Goal: Information Seeking & Learning: Learn about a topic

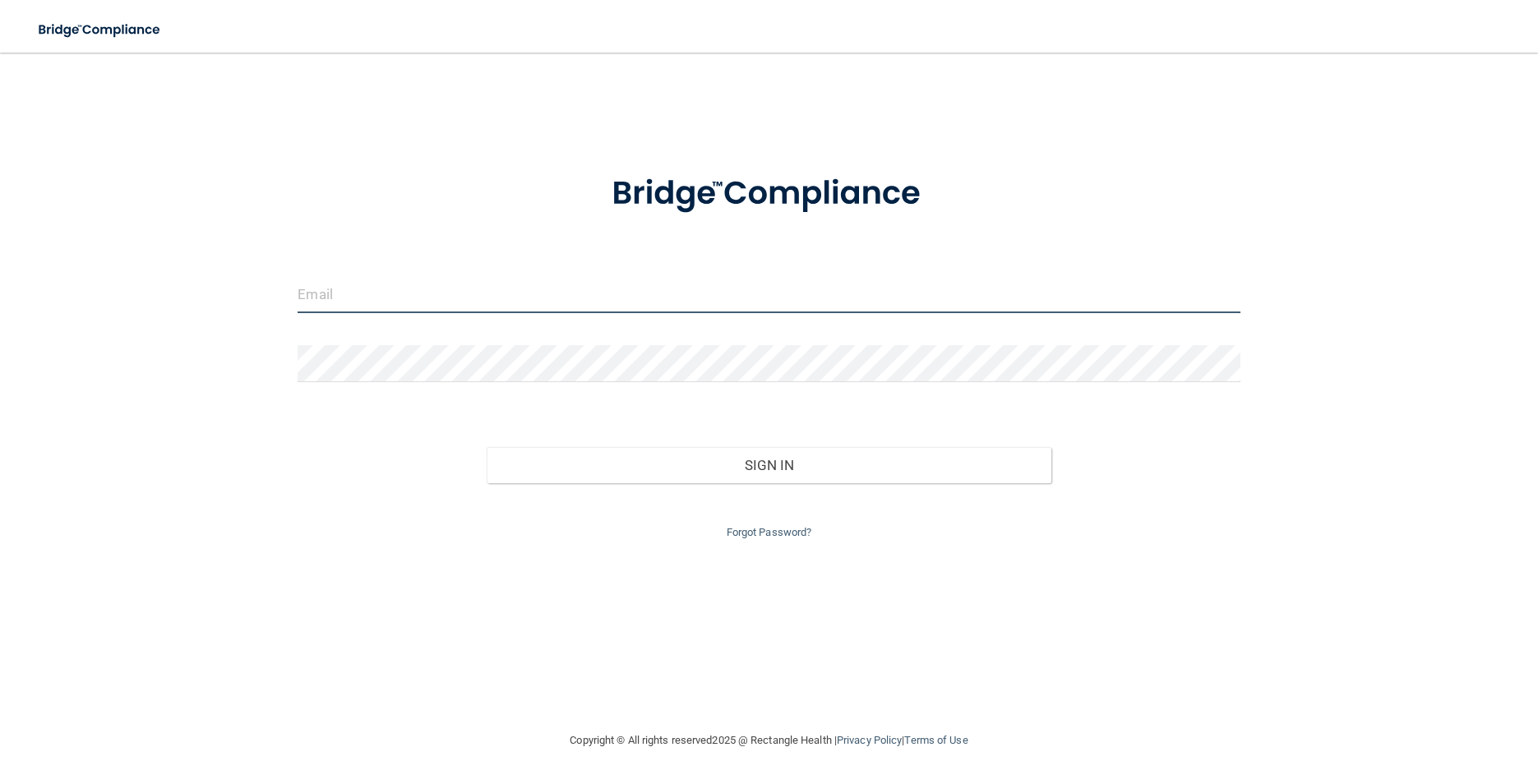
click at [347, 290] on input "email" at bounding box center [769, 295] width 942 height 37
type input "[EMAIL_ADDRESS][DOMAIN_NAME]"
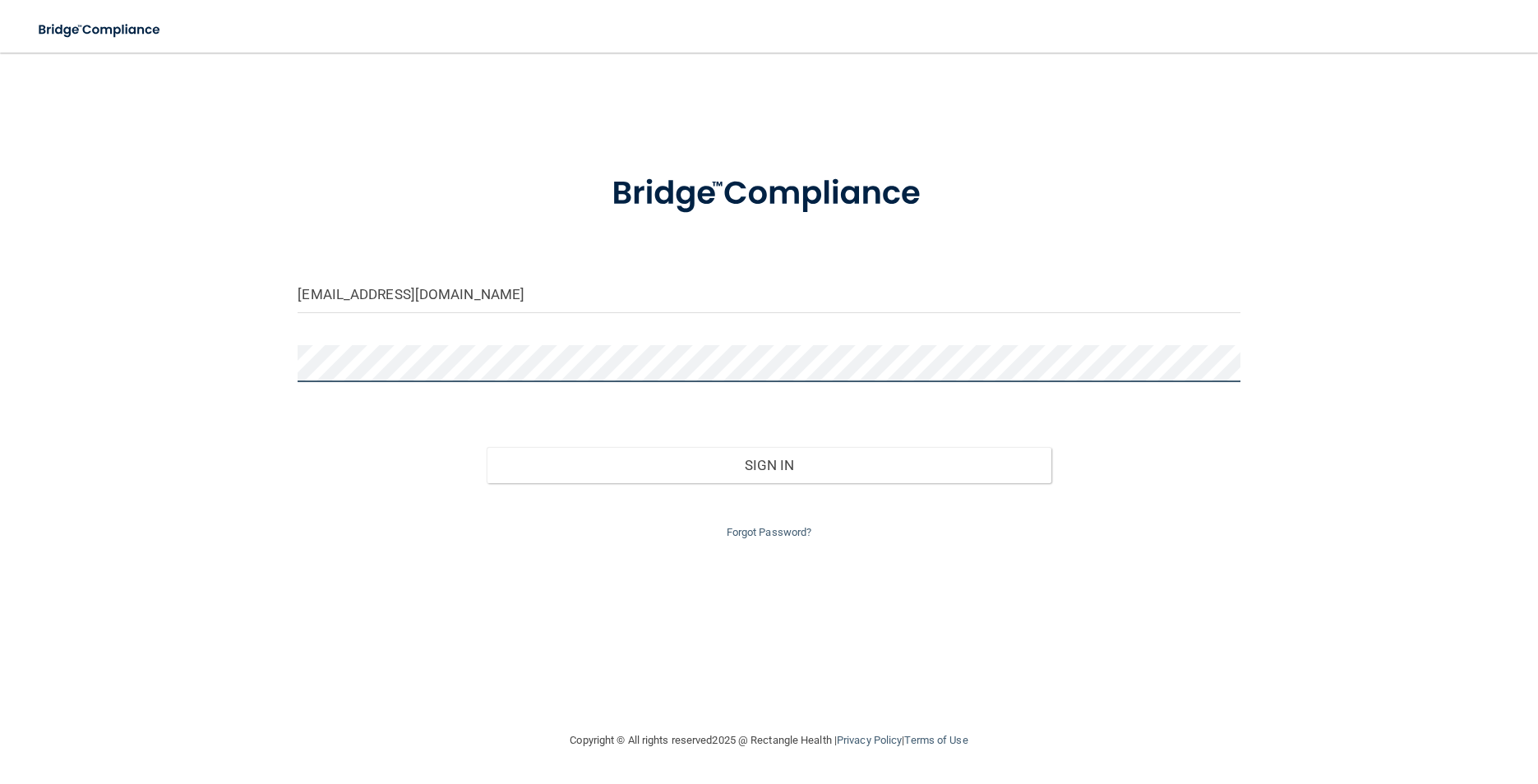
click at [487, 447] on button "Sign In" at bounding box center [769, 465] width 565 height 36
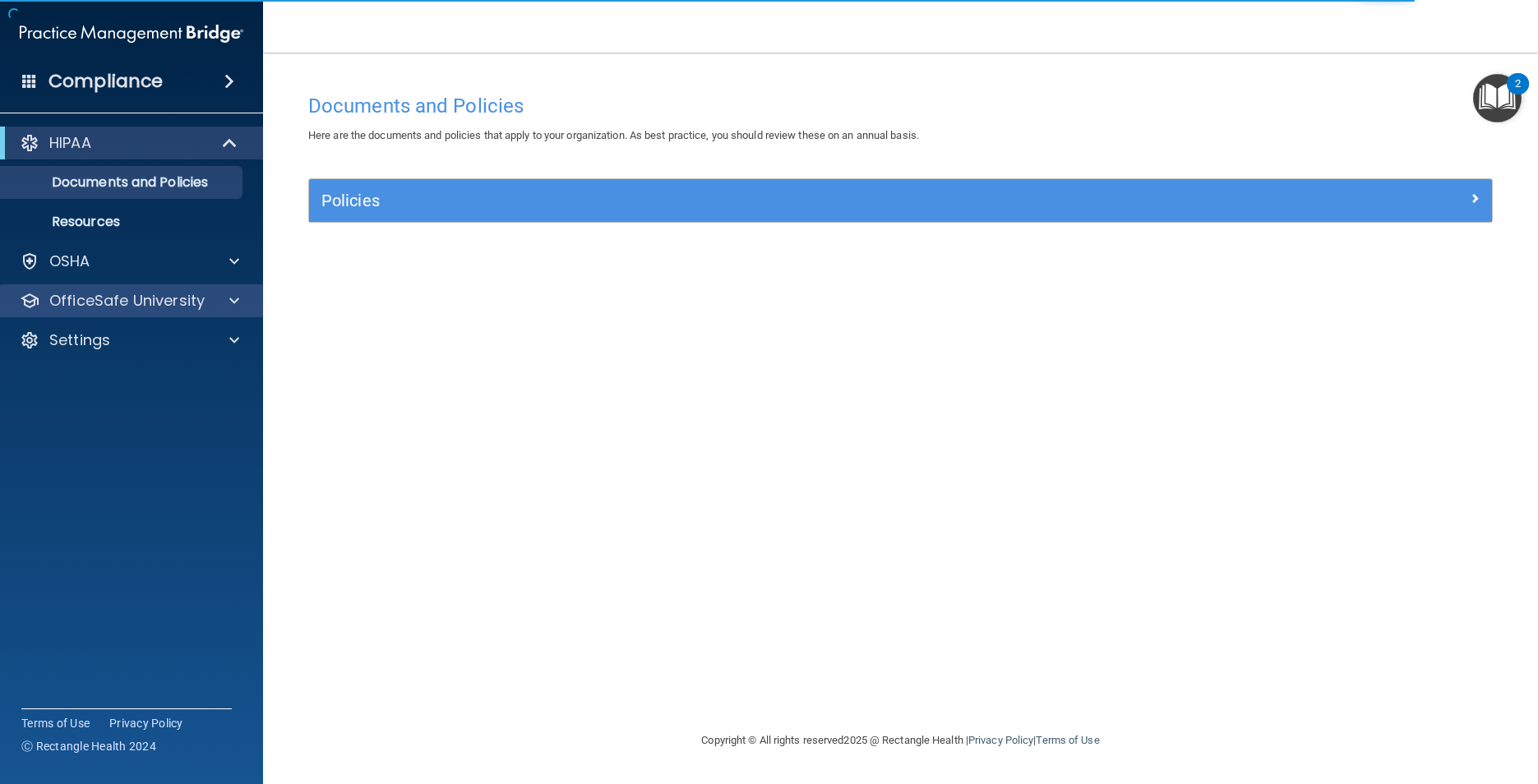
click at [123, 311] on div "OfficeSafe University" at bounding box center [131, 301] width 263 height 33
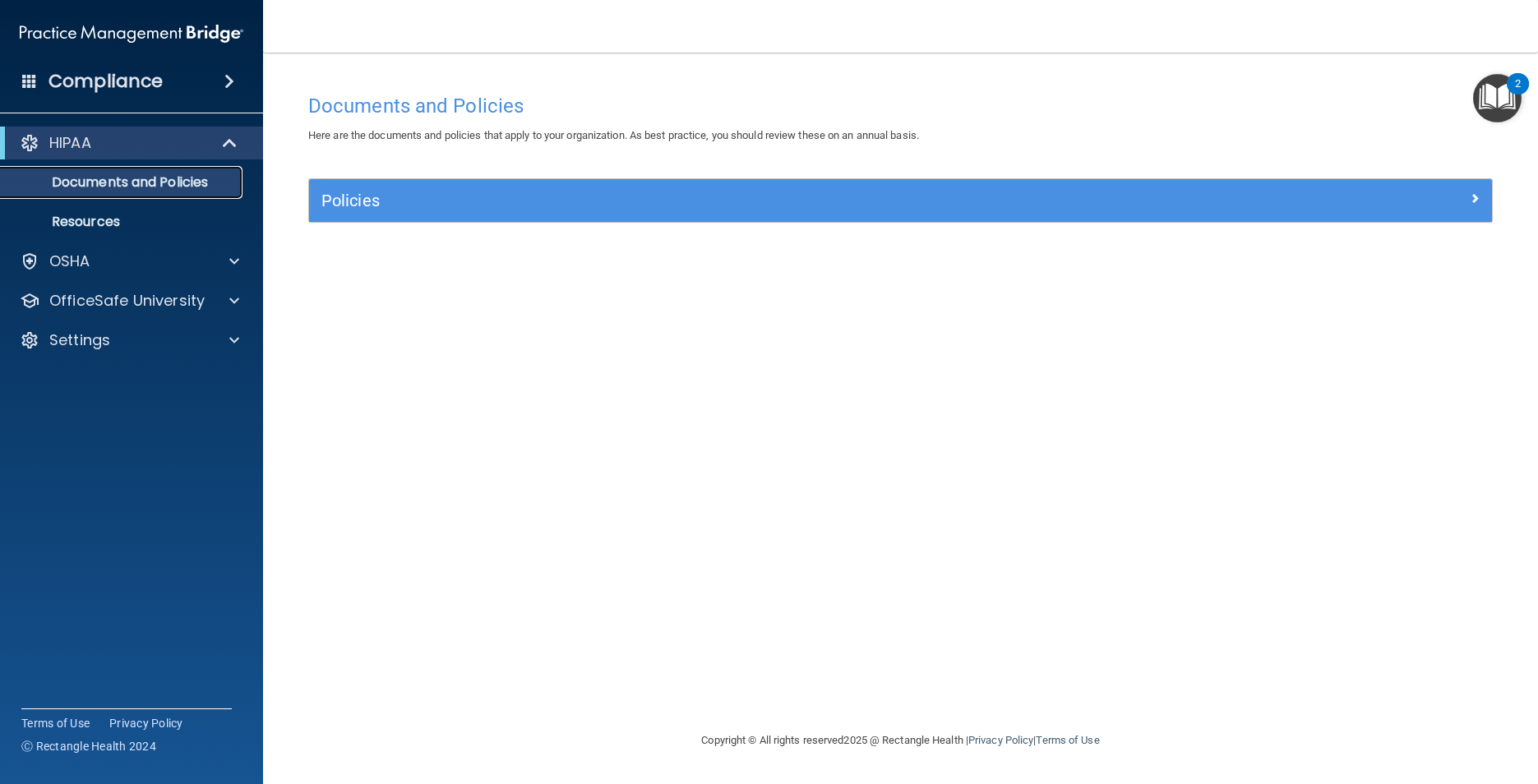
click at [120, 186] on p "Documents and Policies" at bounding box center [123, 182] width 224 height 17
click at [119, 300] on p "OfficeSafe University" at bounding box center [127, 300] width 156 height 20
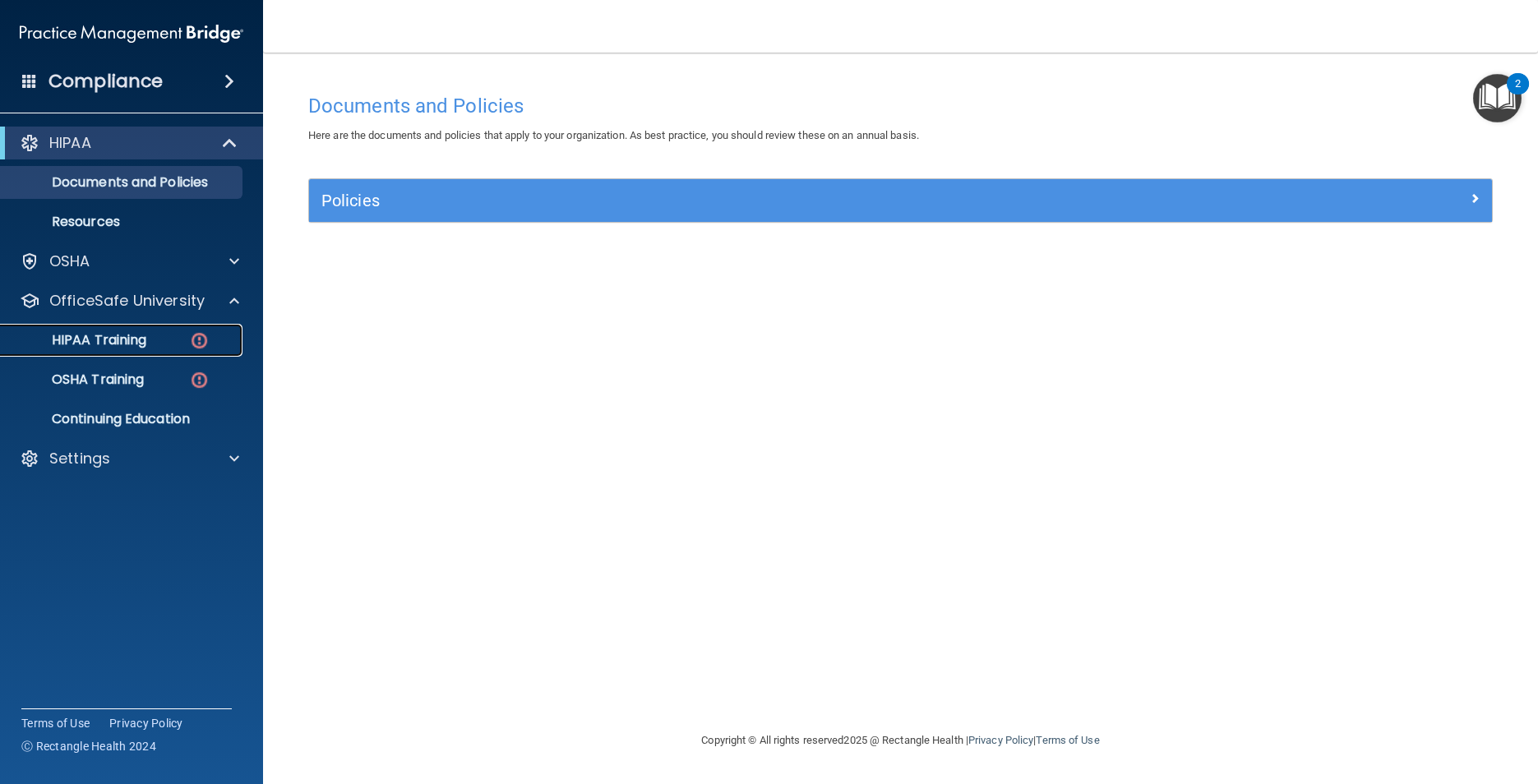
click at [113, 332] on p "HIPAA Training" at bounding box center [78, 340] width 136 height 17
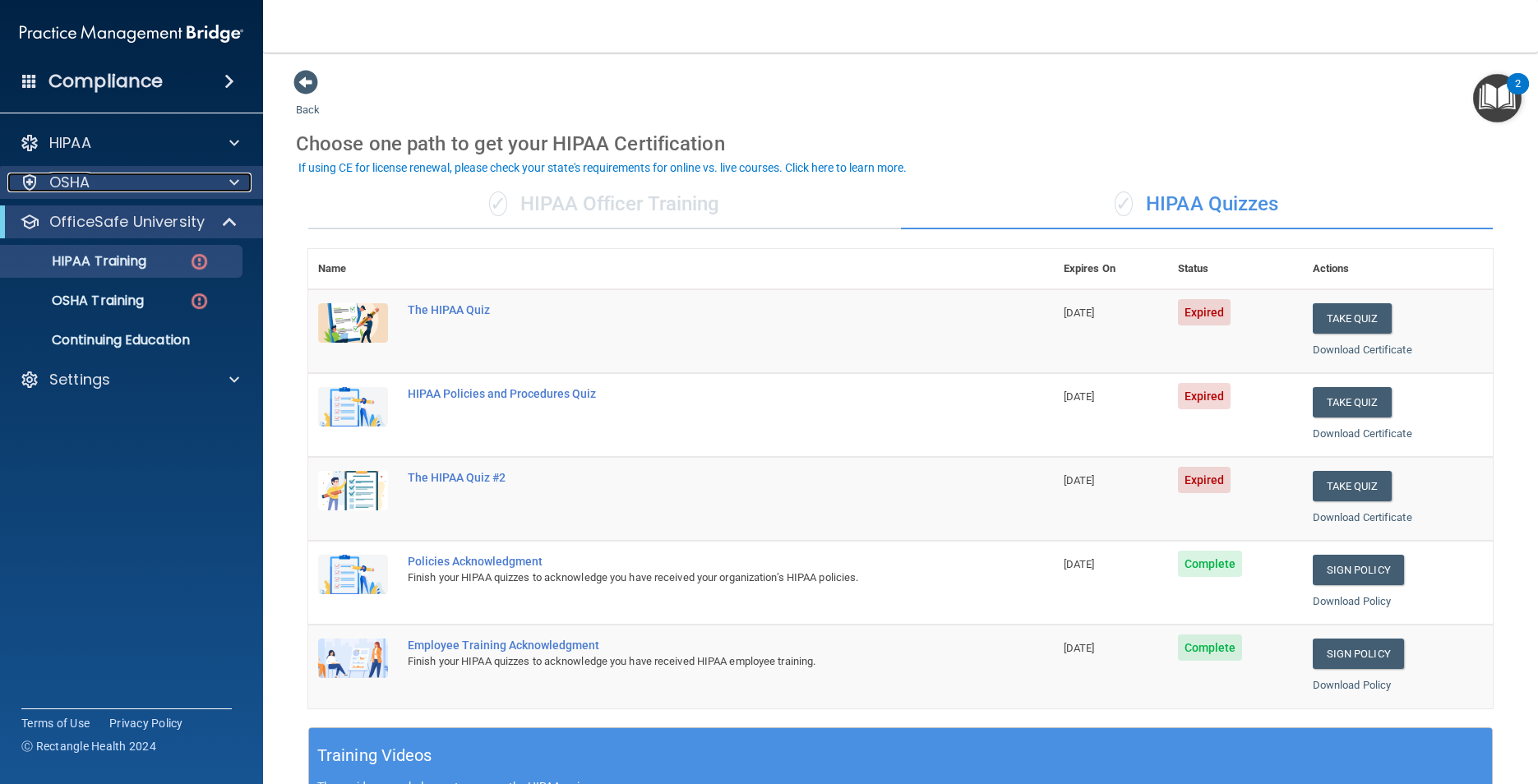
click at [235, 186] on span at bounding box center [234, 182] width 10 height 20
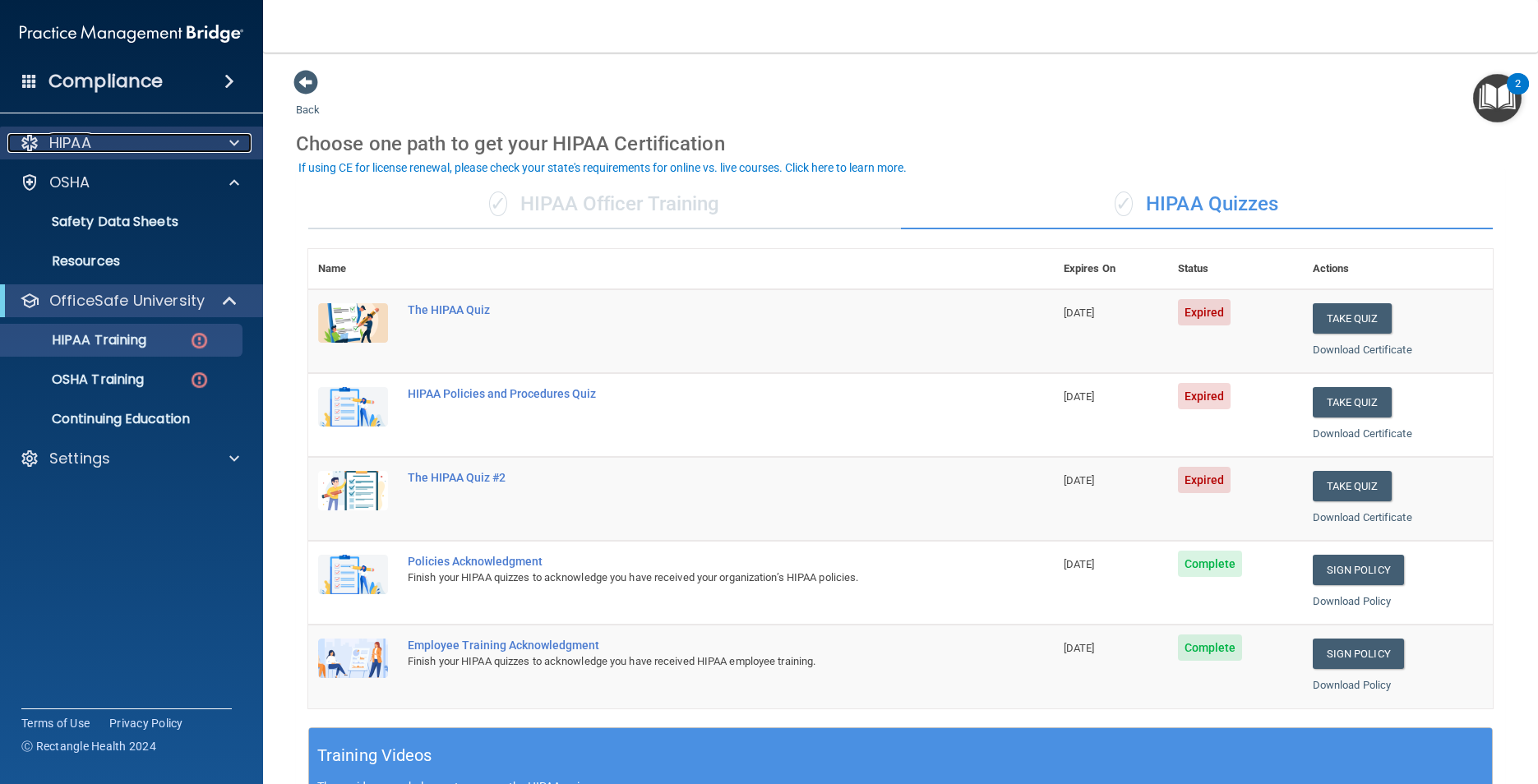
click at [122, 136] on div "HIPAA" at bounding box center [109, 143] width 204 height 20
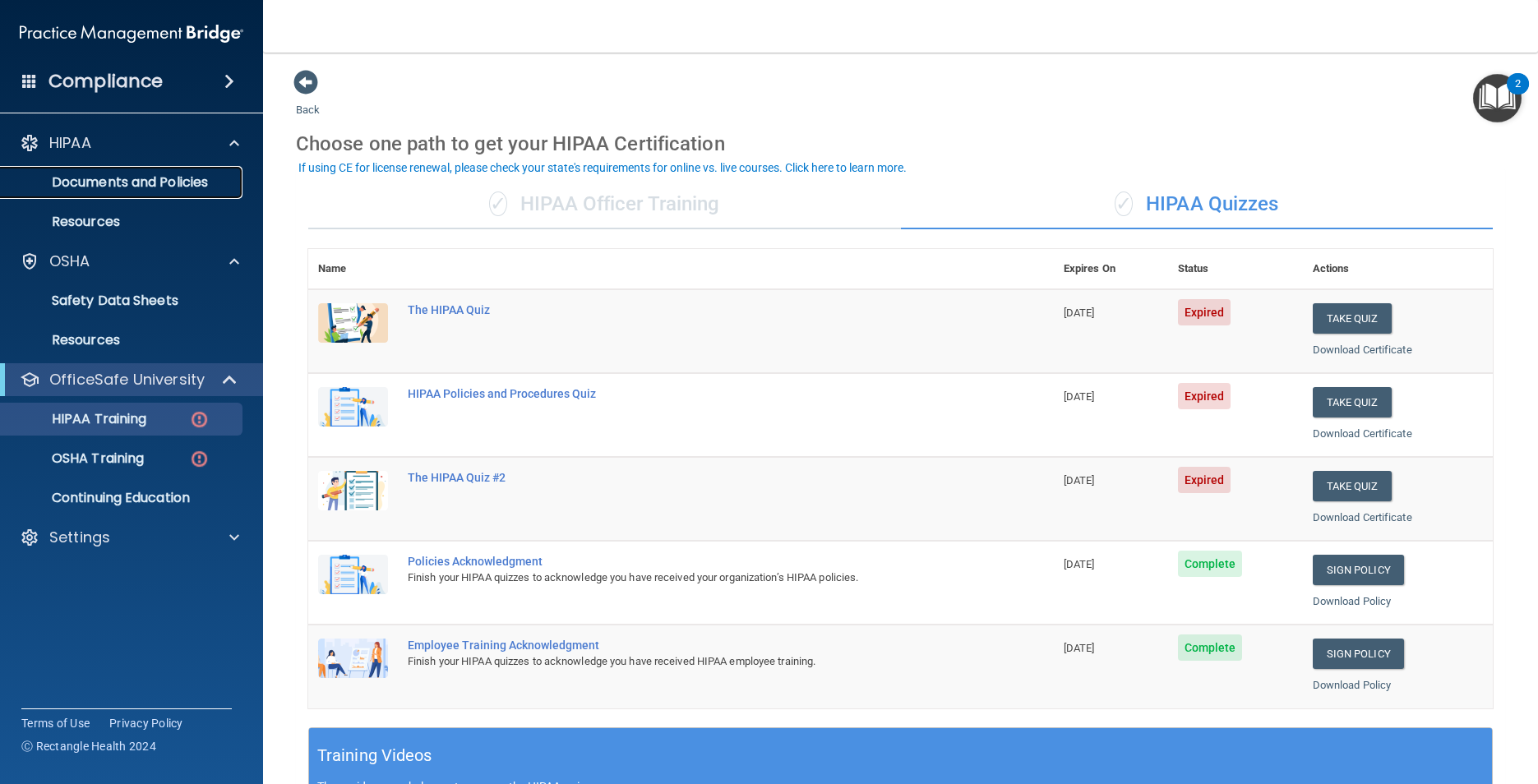
click at [121, 180] on p "Documents and Policies" at bounding box center [123, 182] width 224 height 17
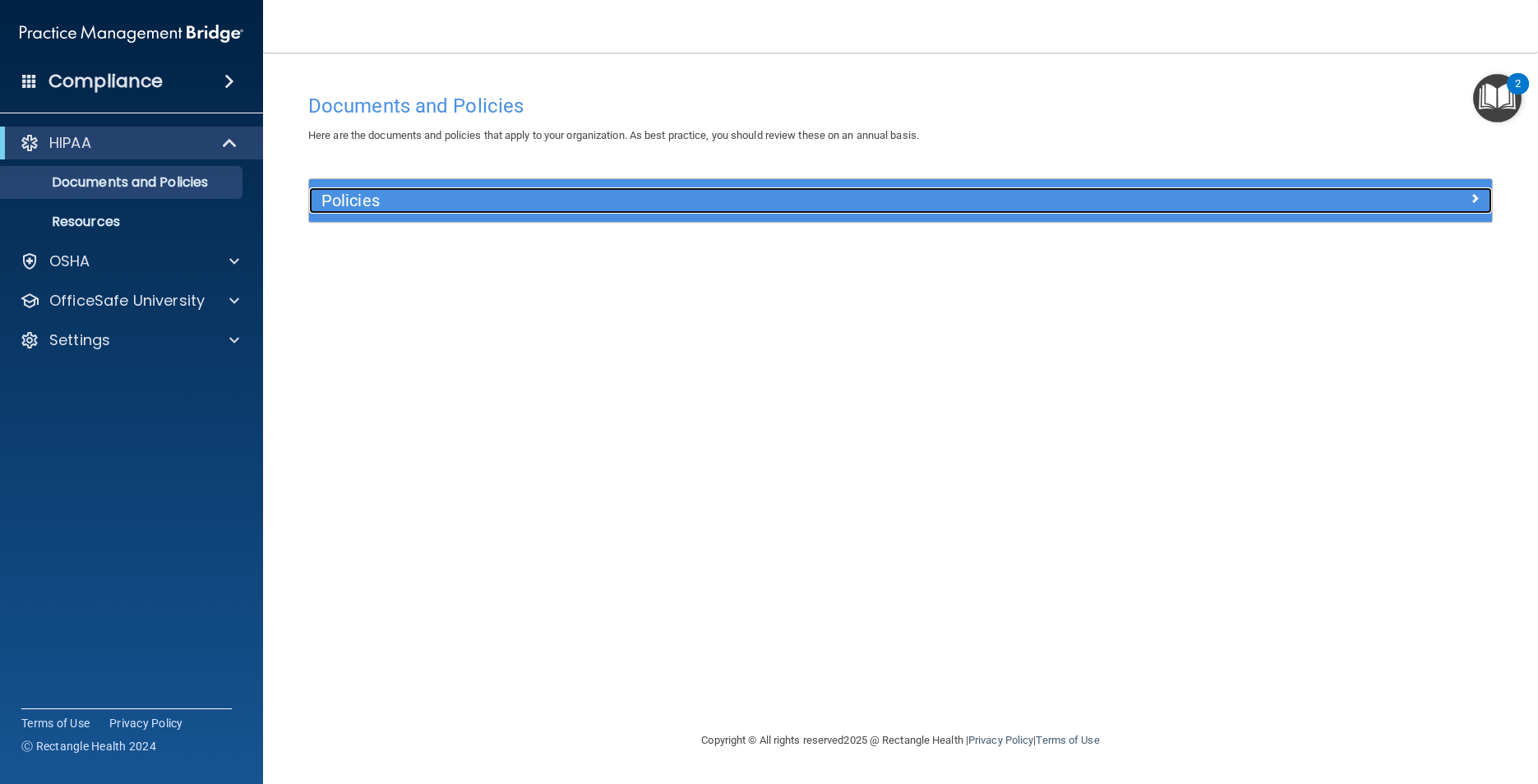
click at [1467, 194] on div at bounding box center [1345, 197] width 296 height 20
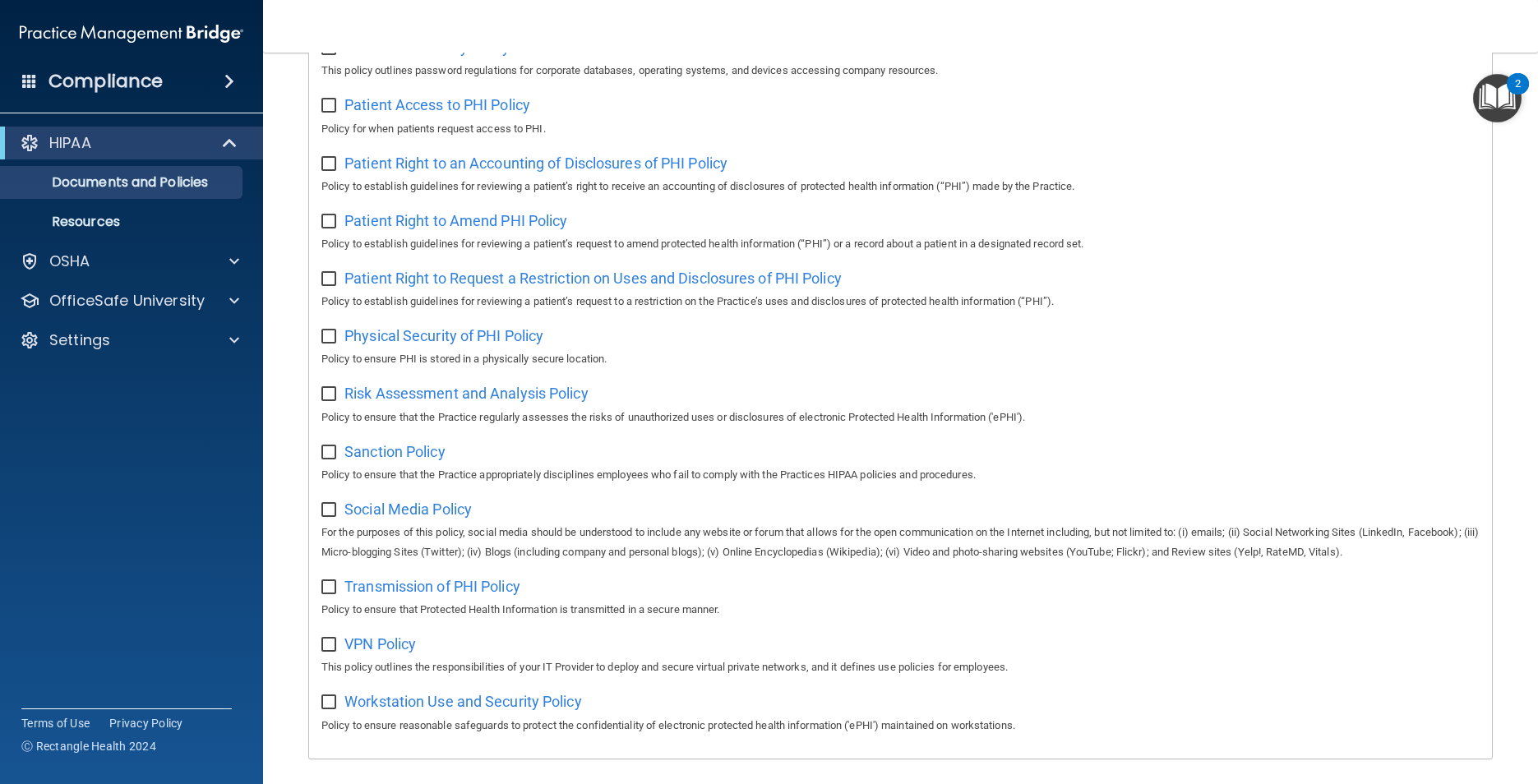
scroll to position [864, 0]
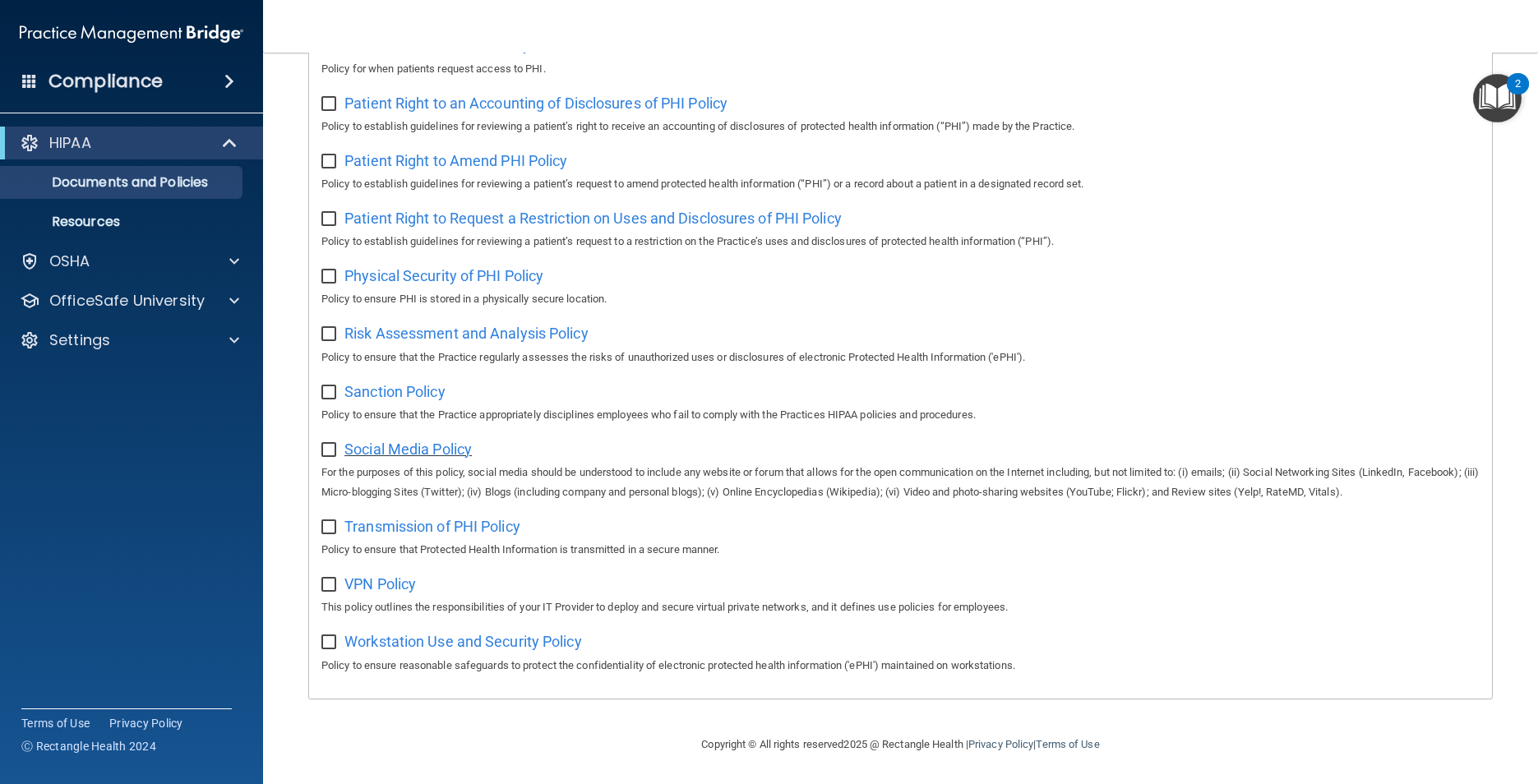
click at [425, 450] on span "Social Media Policy" at bounding box center [409, 449] width 128 height 18
click at [125, 263] on div "OSHA" at bounding box center [109, 261] width 204 height 20
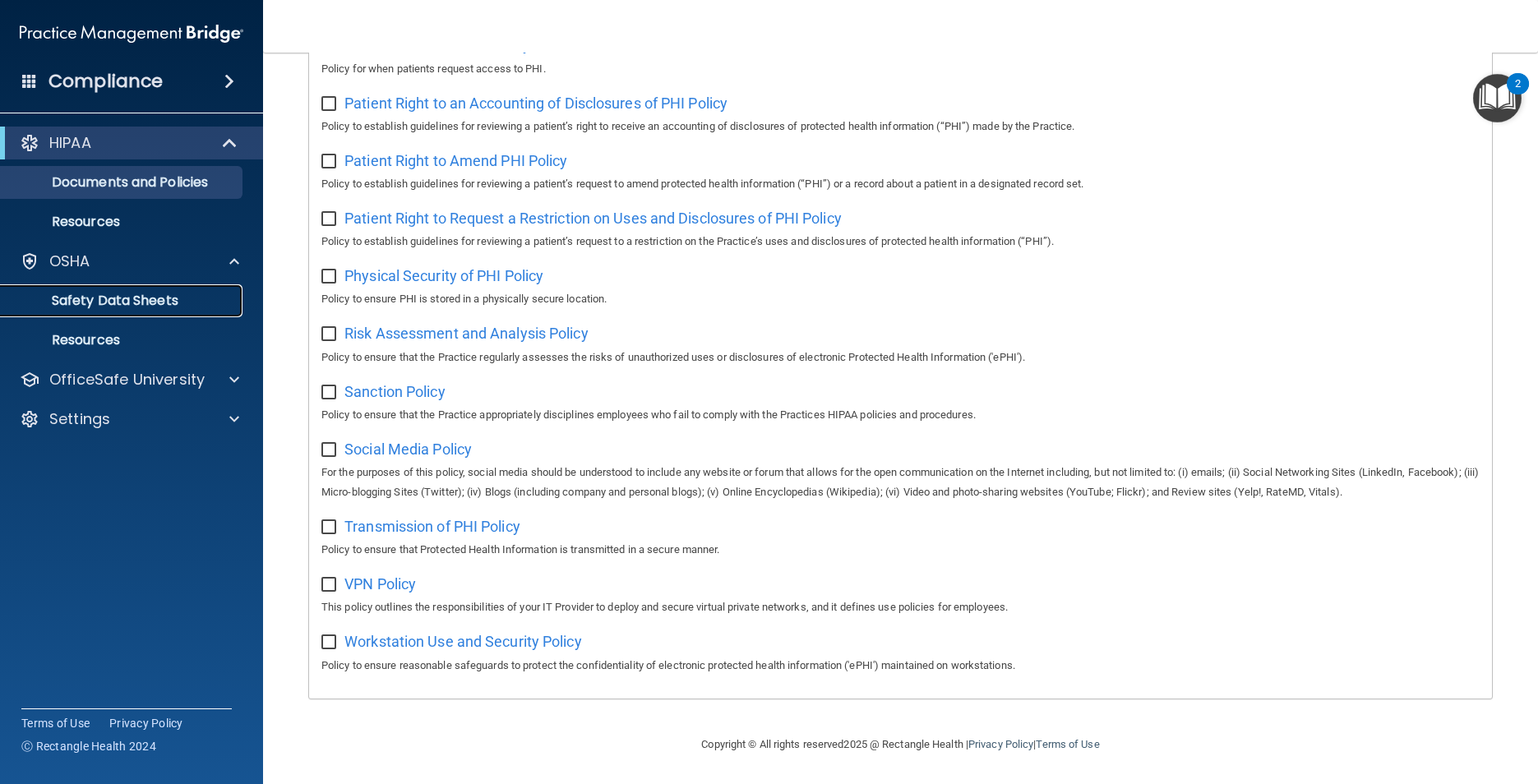
click at [147, 300] on p "Safety Data Sheets" at bounding box center [123, 300] width 224 height 17
